Goal: Information Seeking & Learning: Learn about a topic

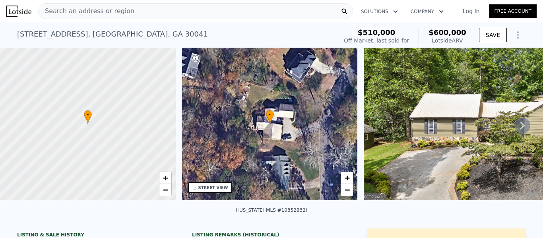
scroll to position [37, 0]
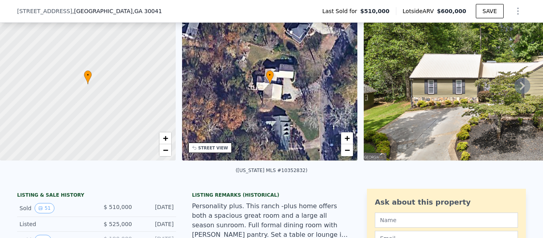
click at [515, 89] on icon at bounding box center [523, 86] width 16 height 16
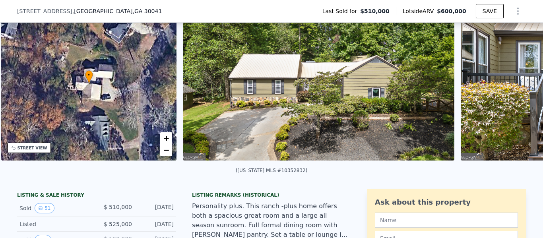
scroll to position [0, 185]
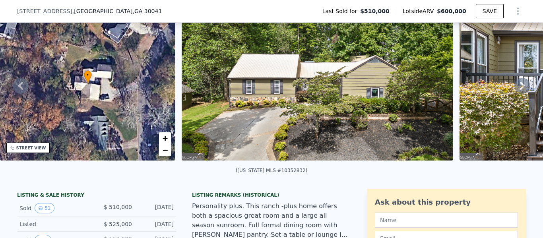
click at [522, 93] on icon at bounding box center [523, 86] width 16 height 16
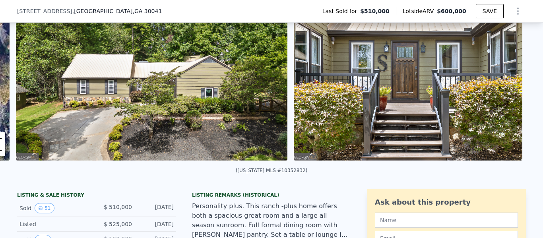
scroll to position [0, 364]
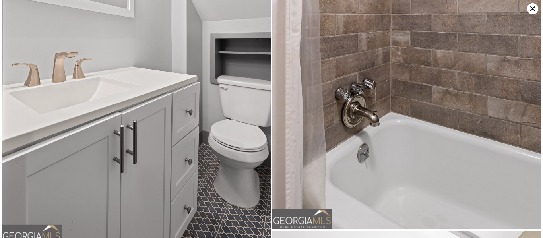
scroll to position [4426, 0]
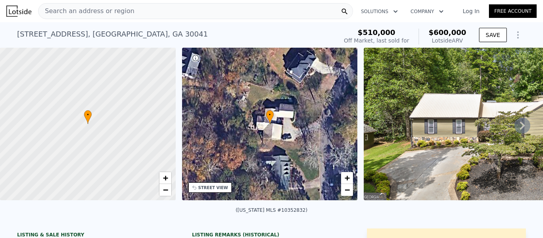
click at [182, 9] on div "Search an address or region" at bounding box center [195, 11] width 315 height 16
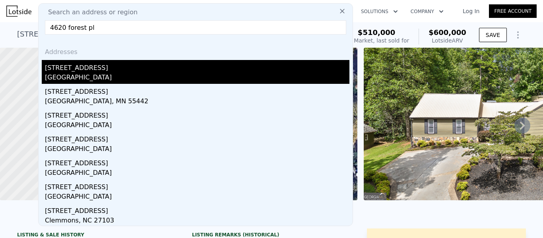
type input "4620 forest pl"
click at [80, 70] on div "[STREET_ADDRESS]" at bounding box center [197, 66] width 305 height 13
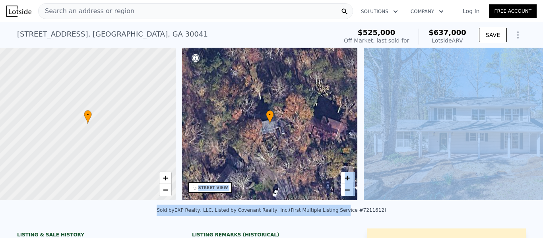
drag, startPoint x: 334, startPoint y: 209, endPoint x: 348, endPoint y: 208, distance: 14.3
click at [362, 209] on div "Sold by EXP Realty, LLC. . Listed by Covenant Realty, Inc. (First Multiple List…" at bounding box center [271, 212] width 543 height 19
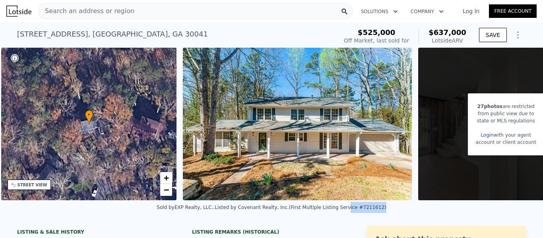
scroll to position [0, 185]
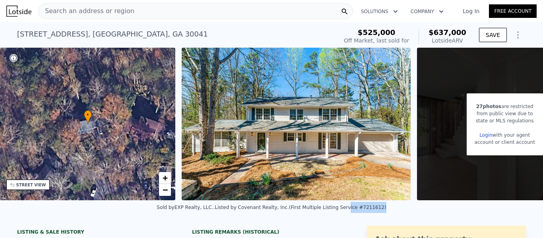
drag, startPoint x: 442, startPoint y: 206, endPoint x: 469, endPoint y: 202, distance: 27.3
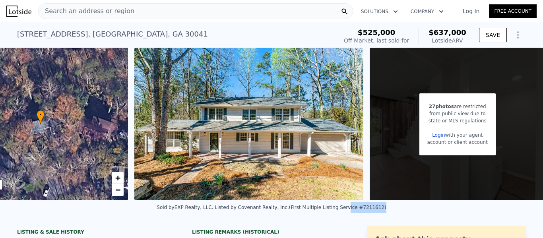
scroll to position [0, 244]
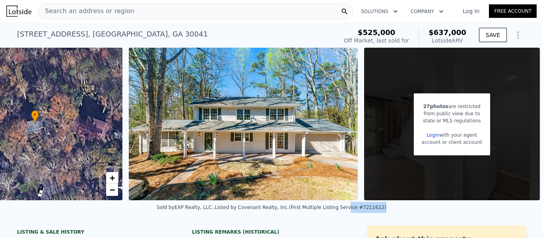
click at [457, 220] on div "Sold by EXP Realty, LLC. . Listed by Covenant Realty, Inc. (First Multiple List…" at bounding box center [271, 209] width 543 height 19
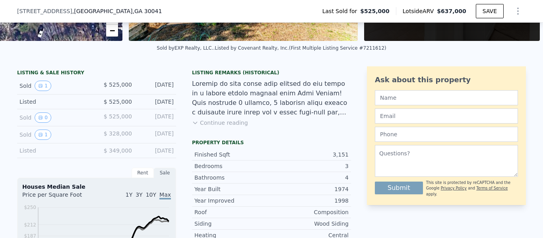
scroll to position [156, 0]
click at [218, 127] on button "Continue reading" at bounding box center [220, 123] width 56 height 8
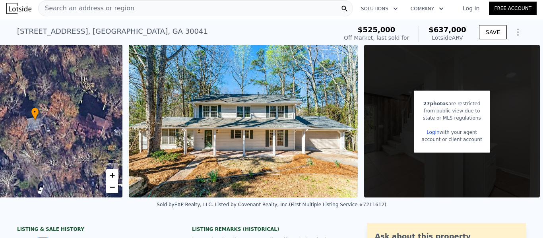
scroll to position [0, 0]
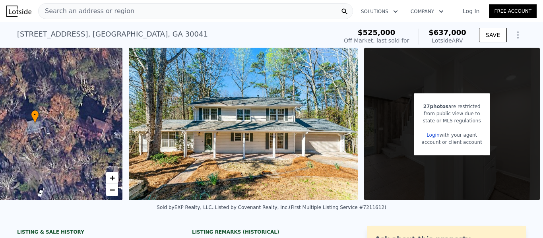
click at [97, 6] on span "Search an address or region" at bounding box center [87, 11] width 96 height 10
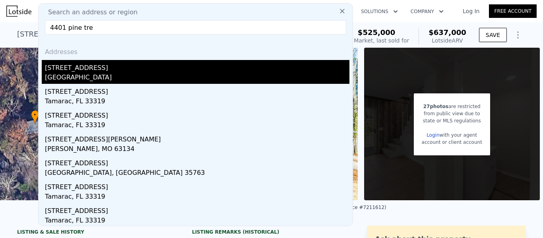
type input "4401 pine tre"
click at [89, 79] on div "[GEOGRAPHIC_DATA]" at bounding box center [197, 78] width 305 height 11
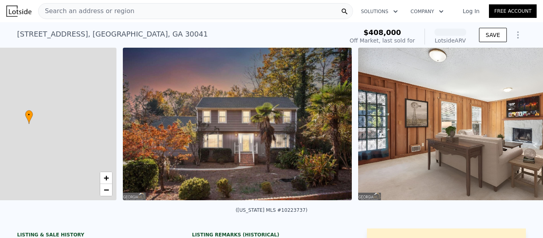
scroll to position [0, 185]
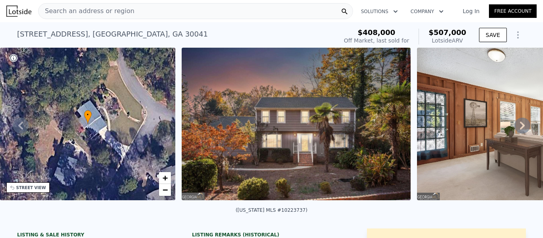
click at [519, 129] on icon at bounding box center [523, 126] width 16 height 16
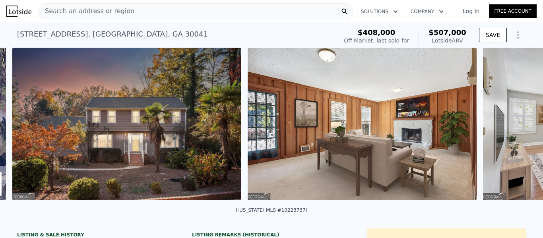
scroll to position [0, 364]
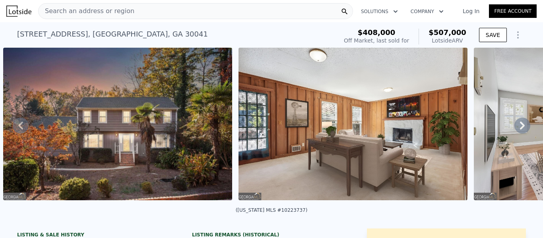
click at [519, 129] on icon at bounding box center [523, 126] width 16 height 16
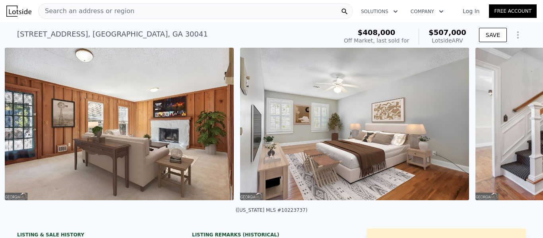
scroll to position [0, 599]
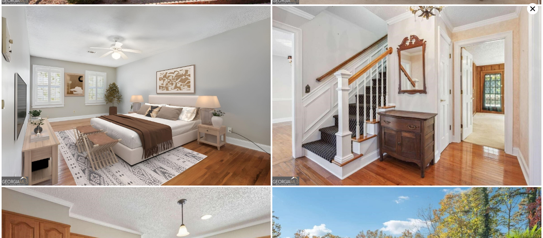
scroll to position [0, 0]
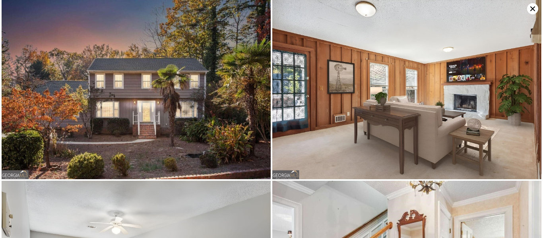
click at [531, 9] on icon at bounding box center [532, 8] width 11 height 11
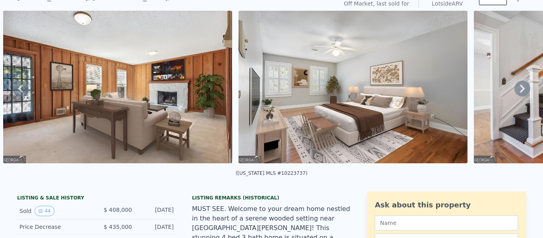
scroll to position [3, 0]
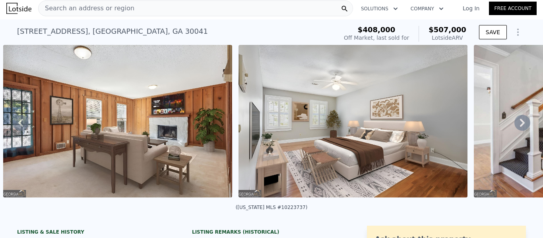
click at [84, 9] on span "Search an address or region" at bounding box center [87, 9] width 96 height 10
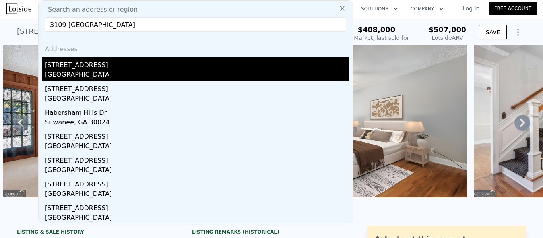
type input "3109 [GEOGRAPHIC_DATA]"
click at [95, 68] on div "[STREET_ADDRESS]" at bounding box center [197, 63] width 305 height 13
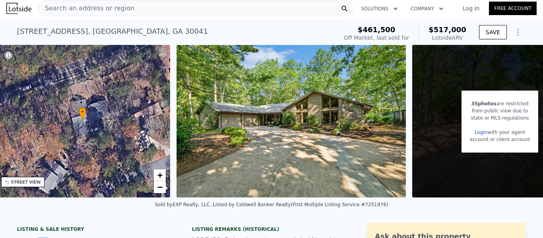
scroll to position [0, 244]
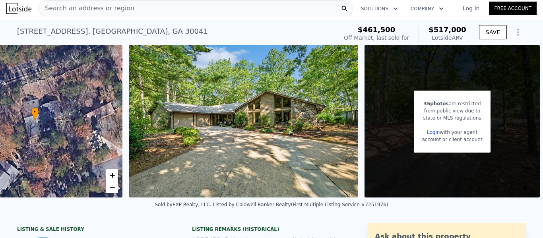
click at [325, 129] on img at bounding box center [244, 121] width 230 height 153
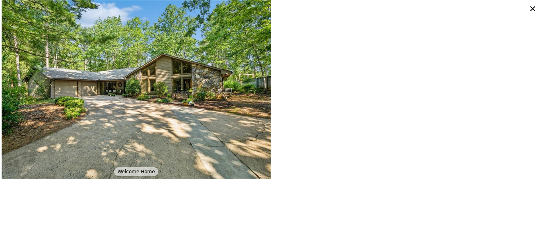
click at [532, 10] on icon at bounding box center [533, 8] width 5 height 5
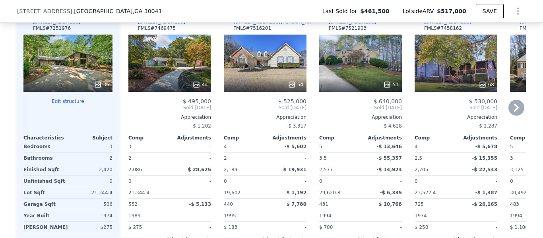
scroll to position [1074, 0]
